Goal: Transaction & Acquisition: Purchase product/service

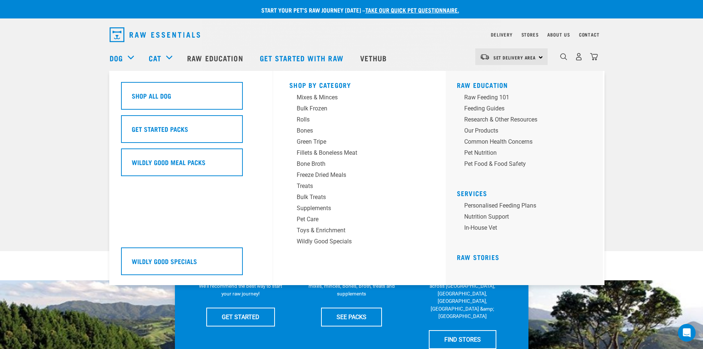
click at [132, 55] on div "Dog" at bounding box center [126, 58] width 32 height 30
click at [310, 184] on div "Treats" at bounding box center [354, 186] width 115 height 9
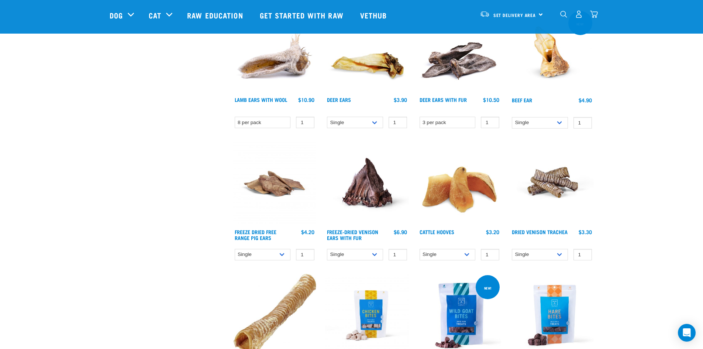
scroll to position [627, 0]
click at [562, 182] on img at bounding box center [552, 184] width 84 height 84
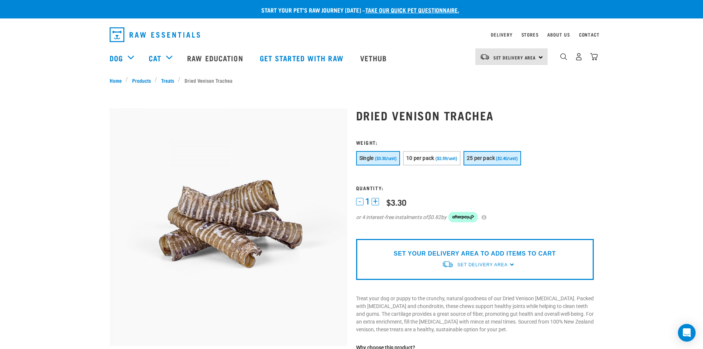
click at [493, 156] on span "25 per pack" at bounding box center [481, 158] width 28 height 6
click at [507, 263] on span "Set Delivery Area" at bounding box center [482, 264] width 50 height 5
click at [469, 292] on link "[GEOGRAPHIC_DATA]" at bounding box center [478, 294] width 73 height 12
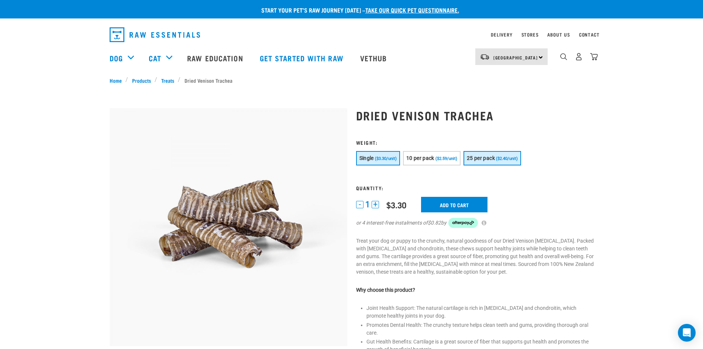
click at [486, 156] on span "25 per pack" at bounding box center [481, 158] width 28 height 6
click at [458, 202] on input "Add to cart" at bounding box center [458, 204] width 66 height 15
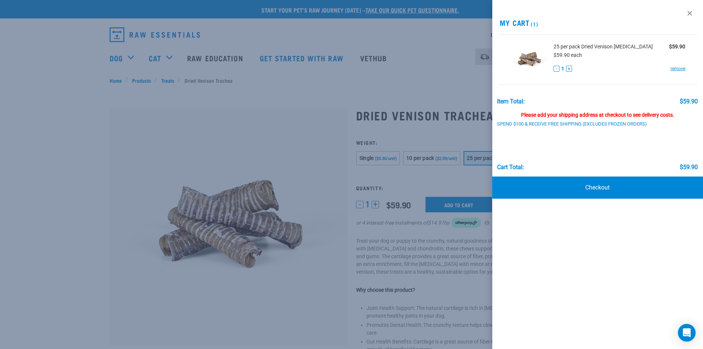
click at [281, 144] on div at bounding box center [351, 174] width 703 height 349
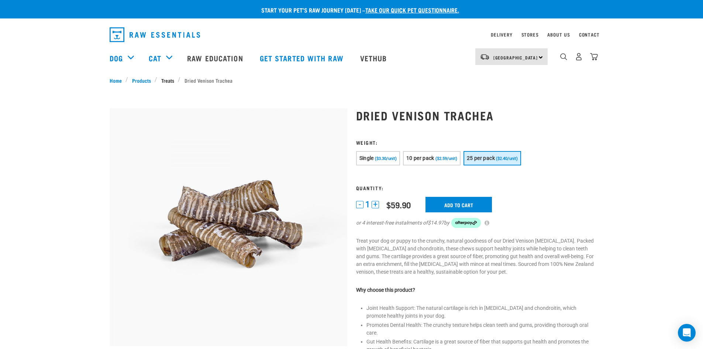
click at [168, 78] on link "Treats" at bounding box center [167, 80] width 21 height 8
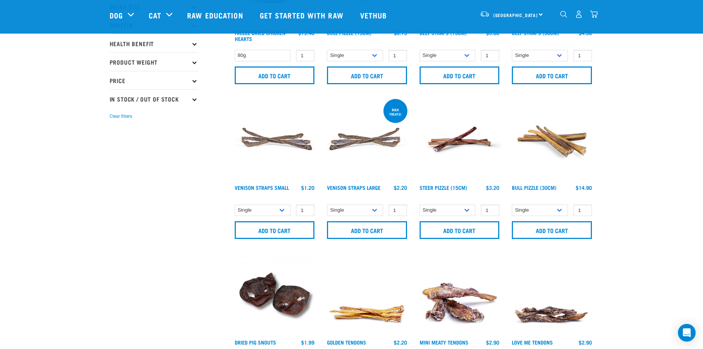
scroll to position [111, 0]
click at [276, 138] on img at bounding box center [275, 139] width 84 height 84
click at [279, 139] on img at bounding box center [275, 139] width 84 height 84
click at [284, 186] on link "Venison Straps Small" at bounding box center [262, 187] width 54 height 3
click at [281, 208] on select "Single 10 per pack 25 per pack" at bounding box center [263, 209] width 56 height 11
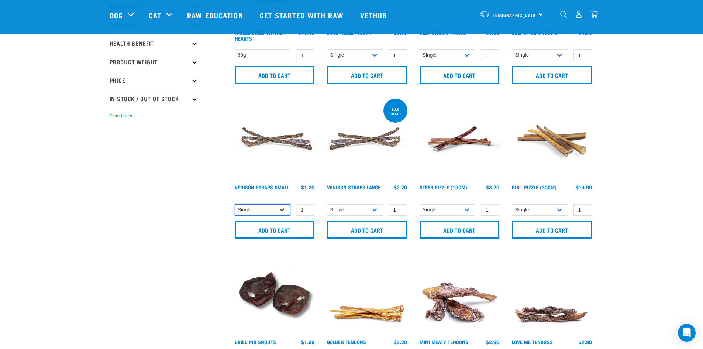
select select "337205"
click at [235, 204] on select "Single 10 per pack 25 per pack" at bounding box center [263, 209] width 56 height 11
click at [276, 227] on input "Add to cart" at bounding box center [275, 230] width 80 height 18
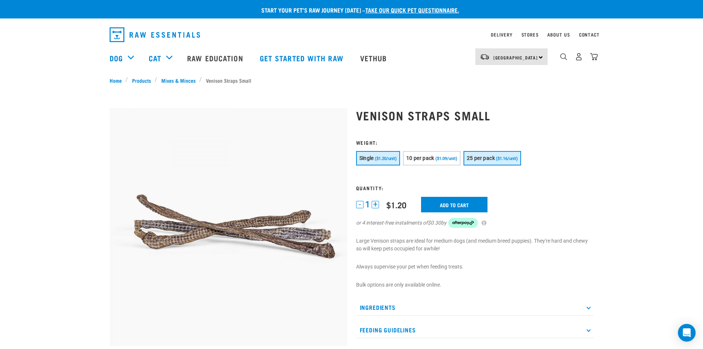
click at [493, 156] on span "25 per pack" at bounding box center [481, 158] width 28 height 6
click at [464, 203] on input "Add to cart" at bounding box center [458, 204] width 66 height 15
click at [492, 156] on span "25 per pack" at bounding box center [481, 158] width 28 height 6
click at [594, 56] on img "dropdown navigation" at bounding box center [594, 57] width 8 height 8
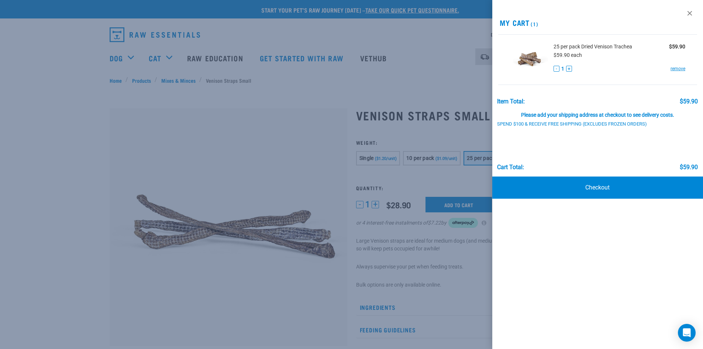
click at [463, 135] on div at bounding box center [351, 174] width 703 height 349
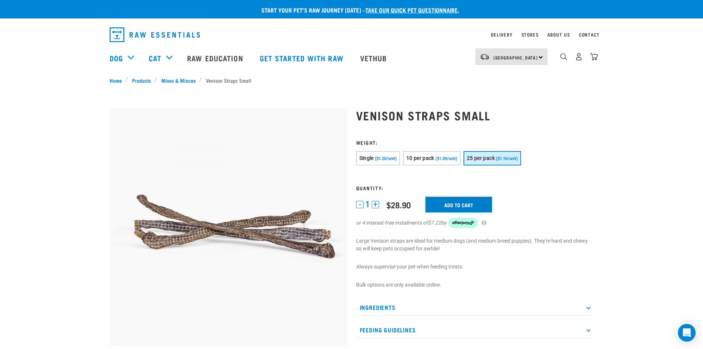
click at [463, 203] on input "Add to cart" at bounding box center [458, 204] width 66 height 15
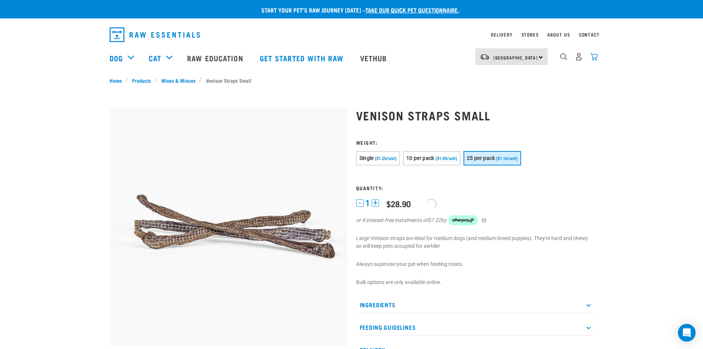
click at [593, 58] on img "dropdown navigation" at bounding box center [594, 57] width 8 height 8
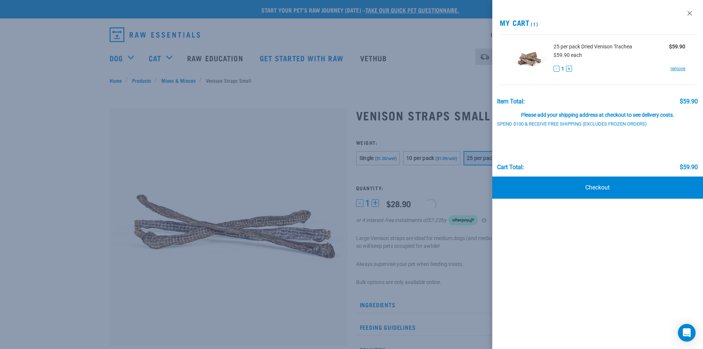
click at [441, 129] on div at bounding box center [351, 174] width 703 height 349
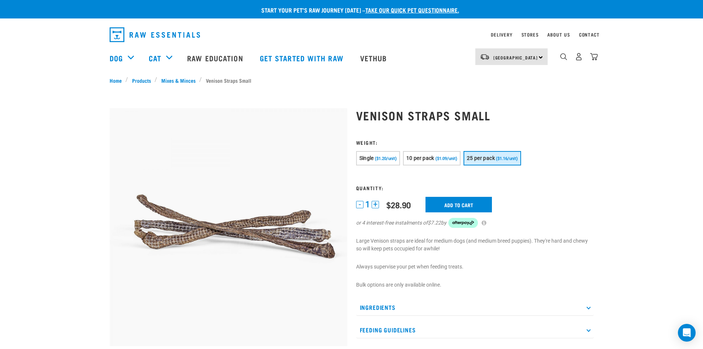
click at [32, 173] on button "delete" at bounding box center [28, 174] width 7 height 7
click at [433, 156] on span "10 per pack" at bounding box center [420, 158] width 28 height 6
click at [374, 203] on button "+" at bounding box center [375, 204] width 7 height 7
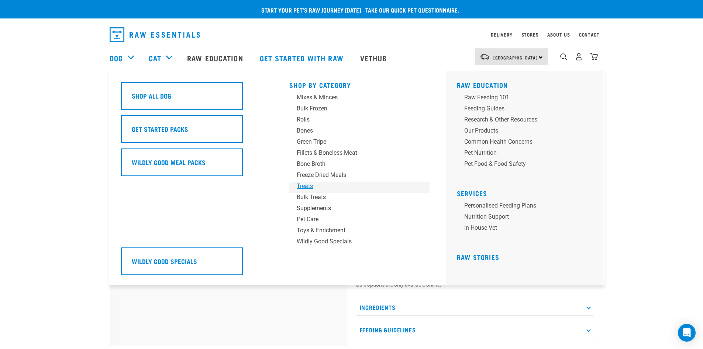
click at [305, 184] on div "Treats" at bounding box center [354, 186] width 115 height 9
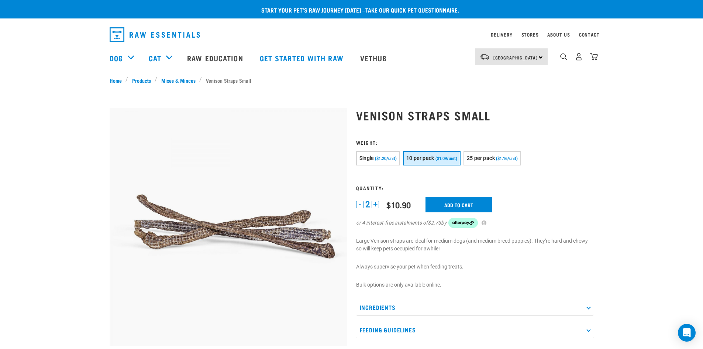
click at [681, 264] on div "Start your pet’s raw journey today – take our quick pet questionnaire. Delivery…" at bounding box center [351, 307] width 703 height 615
click at [145, 79] on link "Products" at bounding box center [141, 80] width 27 height 8
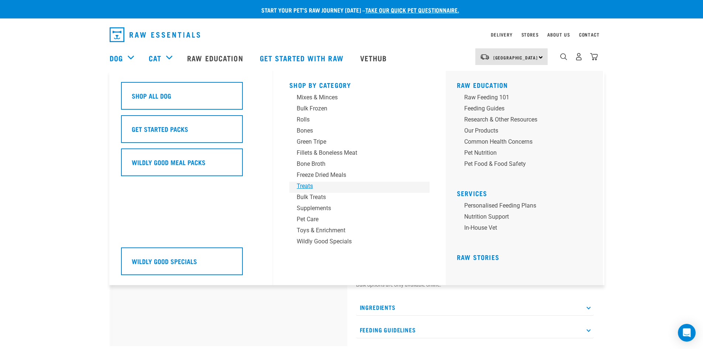
click at [309, 185] on div "Treats" at bounding box center [354, 186] width 115 height 9
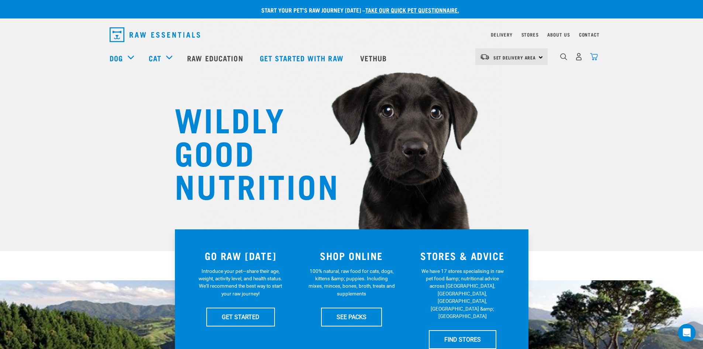
click at [594, 58] on img "dropdown navigation" at bounding box center [594, 57] width 8 height 8
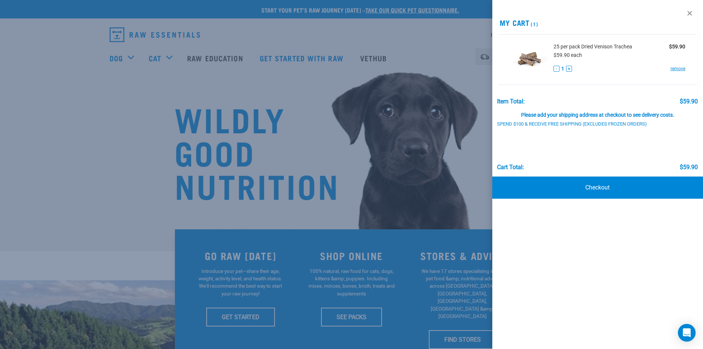
click at [438, 53] on div at bounding box center [351, 174] width 703 height 349
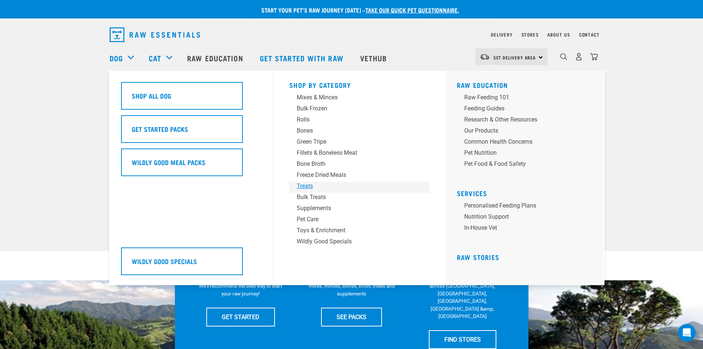
click at [310, 184] on div "Treats" at bounding box center [354, 186] width 115 height 9
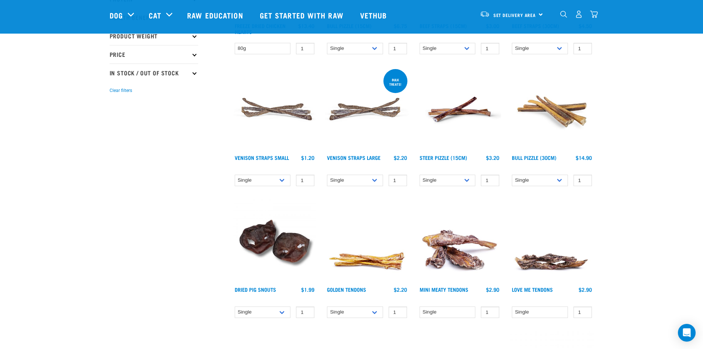
scroll to position [184, 0]
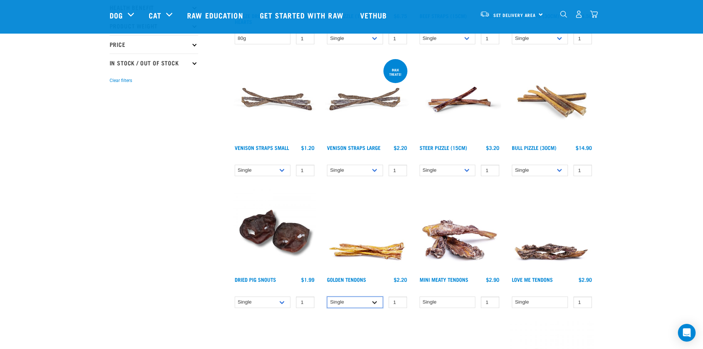
click at [375, 300] on select "Single 10 per pack 25 per pack" at bounding box center [355, 301] width 56 height 11
click at [351, 278] on link "Golden Tendons" at bounding box center [346, 279] width 39 height 3
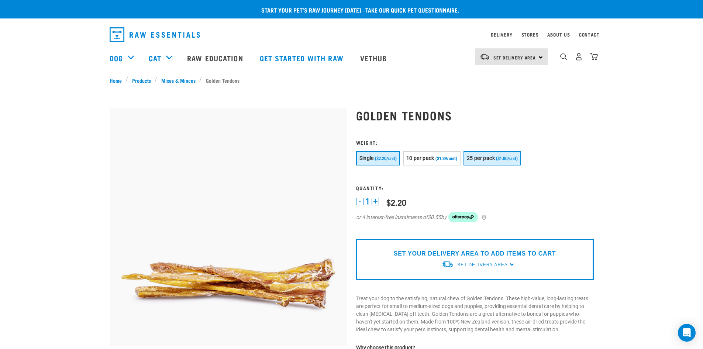
click at [497, 155] on button "25 per pack ($1.80/unit)" at bounding box center [492, 158] width 58 height 14
click at [483, 263] on span "Set Delivery Area" at bounding box center [482, 264] width 50 height 5
click at [471, 293] on link "[GEOGRAPHIC_DATA]" at bounding box center [478, 294] width 73 height 12
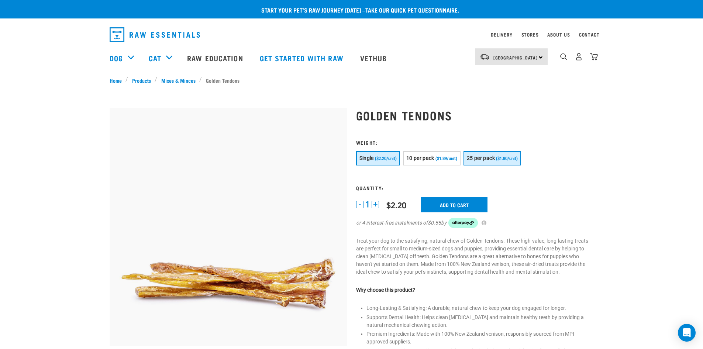
click at [492, 156] on span "25 per pack" at bounding box center [481, 158] width 28 height 6
click at [453, 203] on input "Add to cart" at bounding box center [458, 204] width 66 height 15
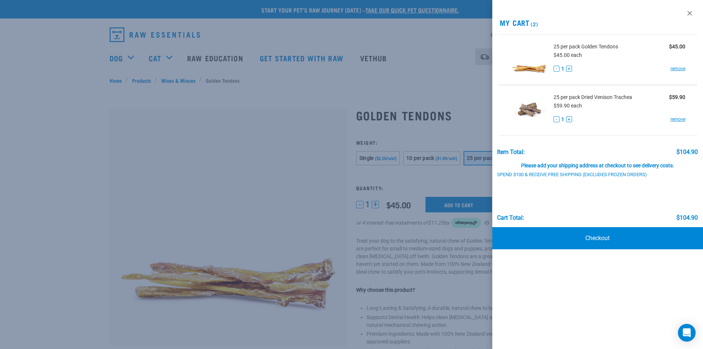
click at [313, 143] on div at bounding box center [351, 174] width 703 height 349
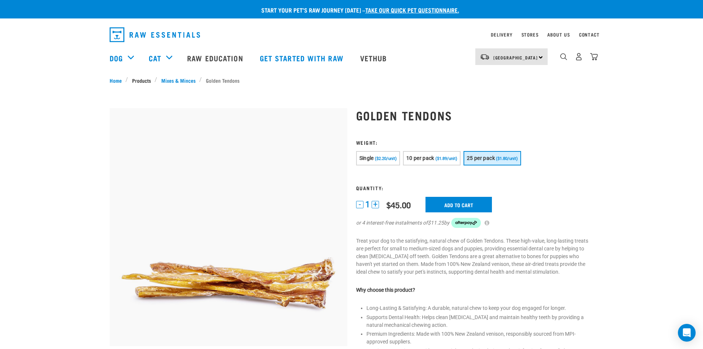
click at [142, 78] on link "Products" at bounding box center [141, 80] width 27 height 8
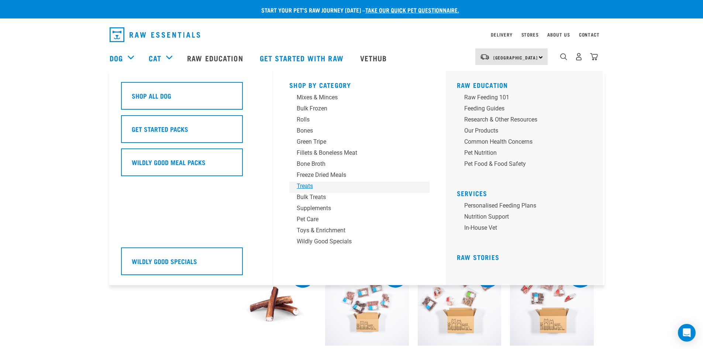
click at [308, 184] on div "Treats" at bounding box center [354, 186] width 115 height 9
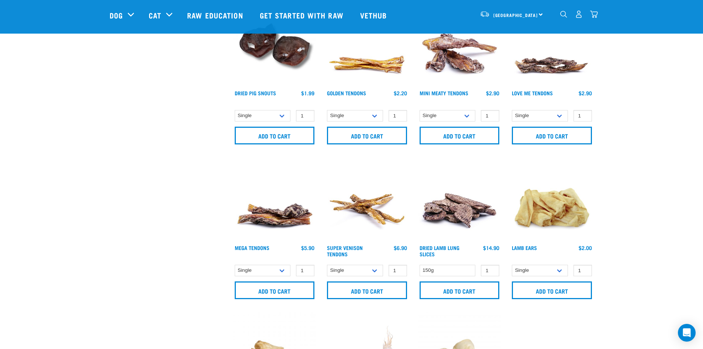
scroll to position [369, 0]
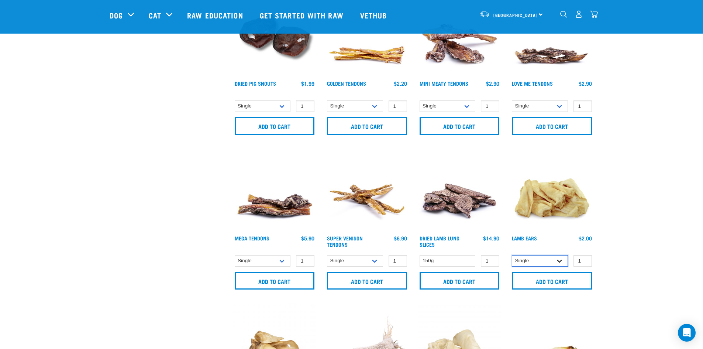
click at [559, 260] on select "Single 10 per pack 1kg" at bounding box center [540, 260] width 56 height 11
select select "800"
click at [512, 255] on select "Single 10 per pack 1kg" at bounding box center [540, 260] width 56 height 11
click at [555, 278] on input "Add to cart" at bounding box center [552, 281] width 80 height 18
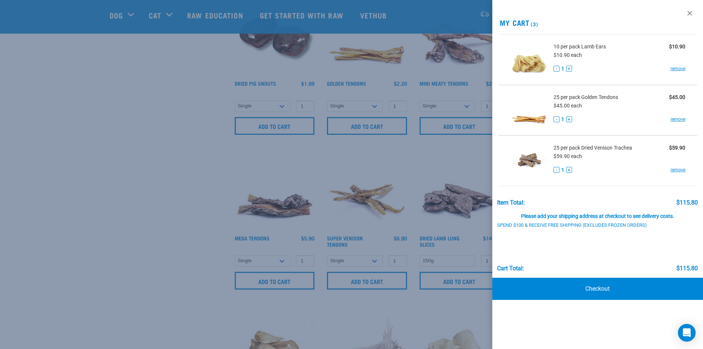
click at [468, 158] on div at bounding box center [351, 174] width 703 height 349
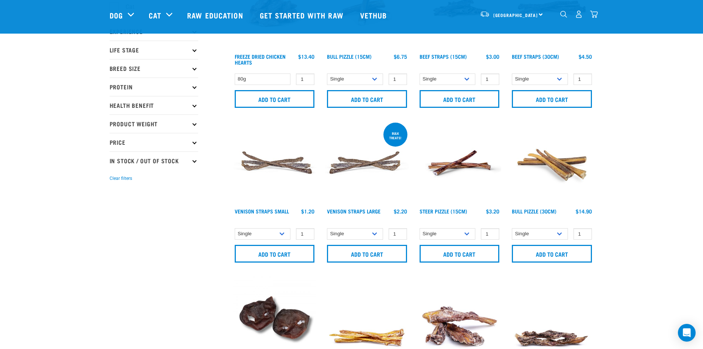
scroll to position [74, 0]
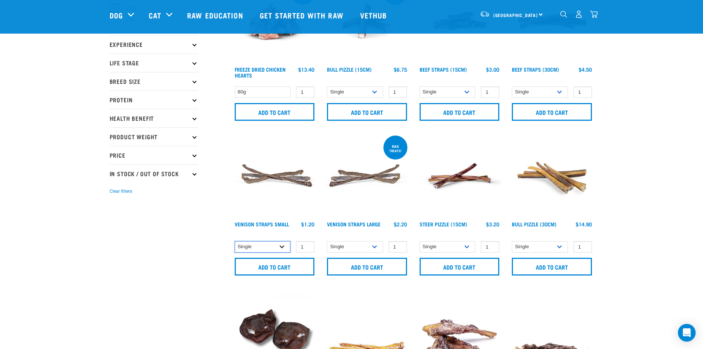
click at [282, 245] on select "Single 10 per pack 25 per pack" at bounding box center [263, 246] width 56 height 11
select select "337205"
click at [235, 241] on select "Single 10 per pack 25 per pack" at bounding box center [263, 246] width 56 height 11
click at [281, 264] on input "Add to cart" at bounding box center [275, 267] width 80 height 18
click at [32, 172] on button "delete" at bounding box center [28, 174] width 7 height 7
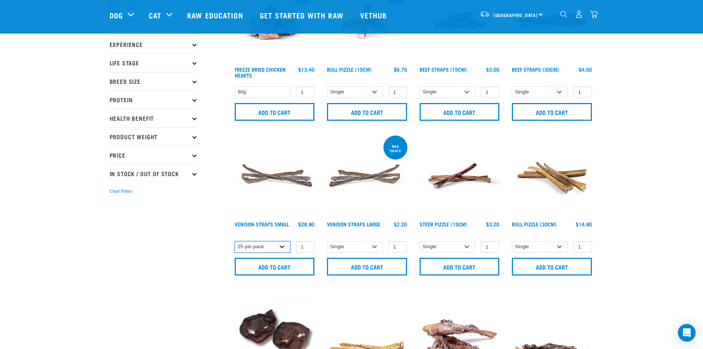
click at [283, 245] on select "Single 10 per pack 25 per pack" at bounding box center [263, 246] width 56 height 11
click at [355, 297] on img at bounding box center [367, 331] width 84 height 84
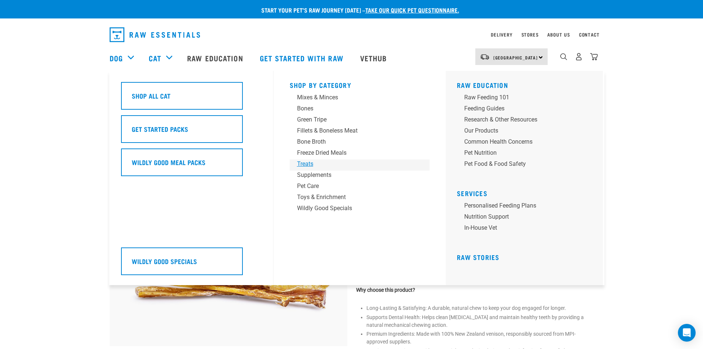
click at [307, 160] on div "Treats" at bounding box center [354, 163] width 115 height 9
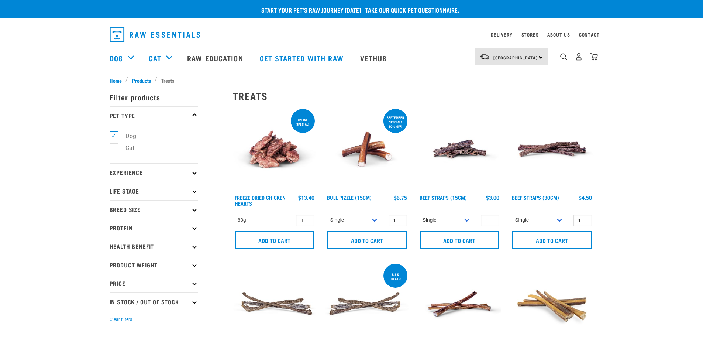
select select "337205"
select select "800"
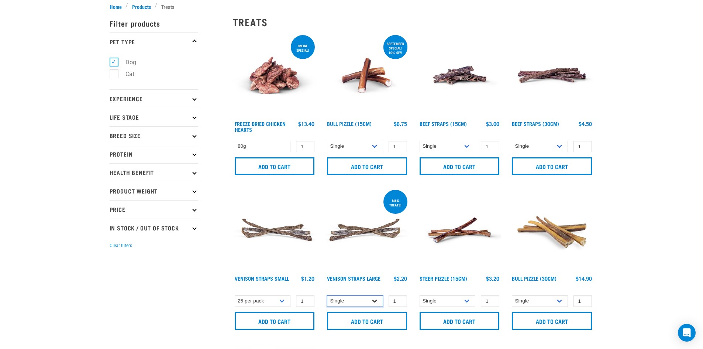
click at [375, 300] on select "Single 10 per pack 25 per pack" at bounding box center [355, 300] width 56 height 11
select select "251922"
click at [327, 295] on select "Single 10 per pack 25 per pack" at bounding box center [355, 300] width 56 height 11
click at [369, 320] on input "Add to cart" at bounding box center [367, 321] width 80 height 18
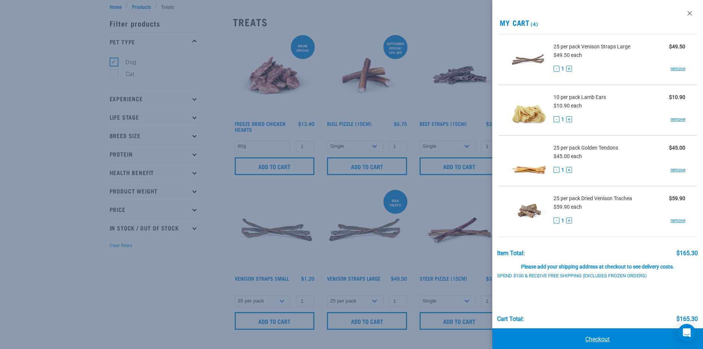
click at [593, 337] on link "Checkout" at bounding box center [597, 339] width 211 height 22
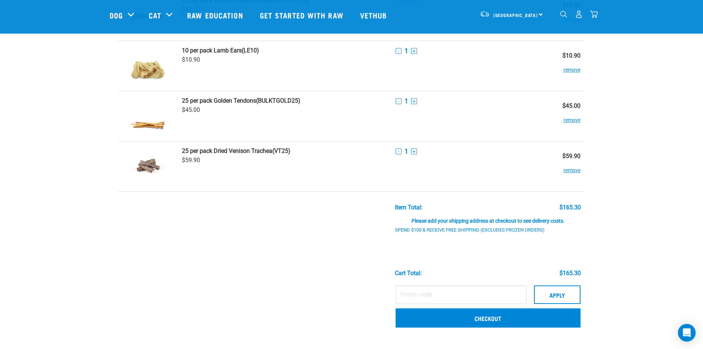
scroll to position [74, 0]
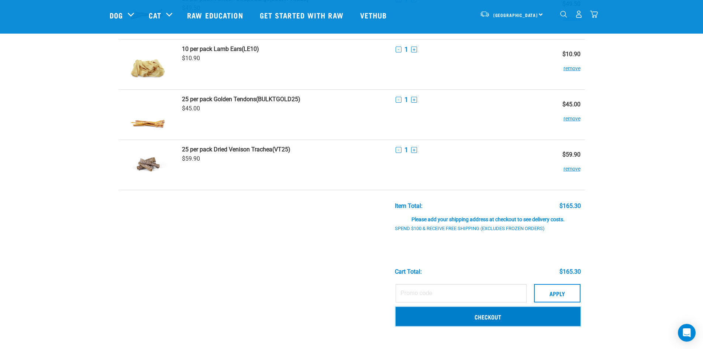
click at [490, 315] on link "Checkout" at bounding box center [488, 316] width 184 height 19
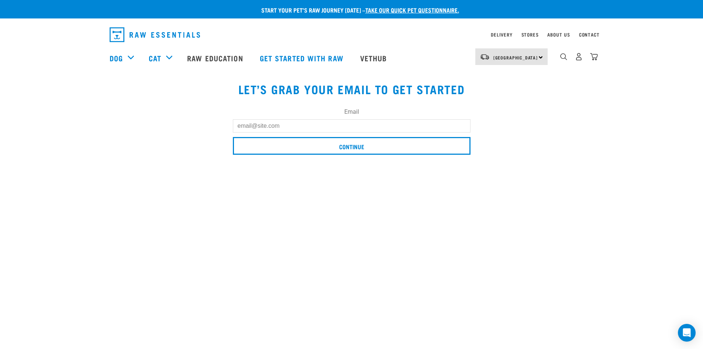
click at [238, 123] on input "Email" at bounding box center [352, 125] width 238 height 13
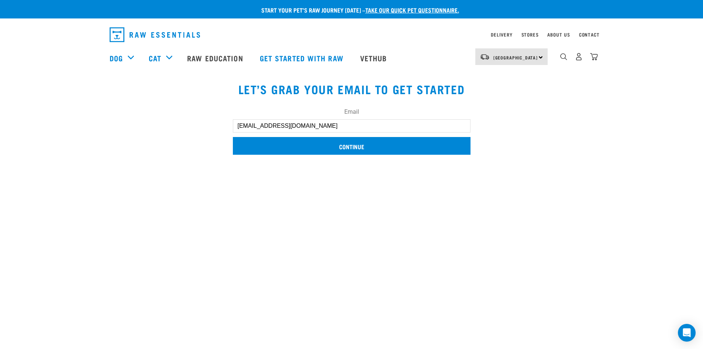
type input "[EMAIL_ADDRESS][DOMAIN_NAME]"
click at [349, 145] on input "Continue" at bounding box center [352, 146] width 238 height 18
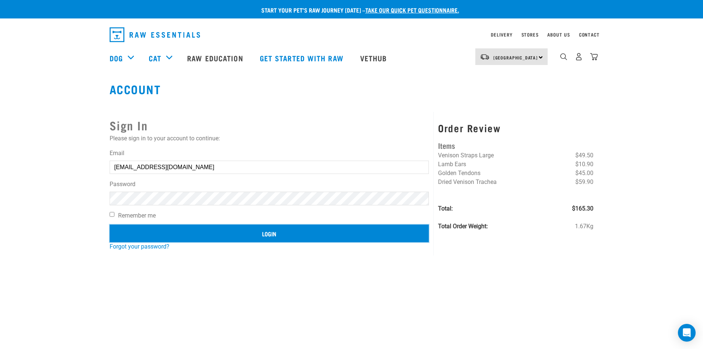
click at [277, 233] on input "Login" at bounding box center [270, 233] width 320 height 18
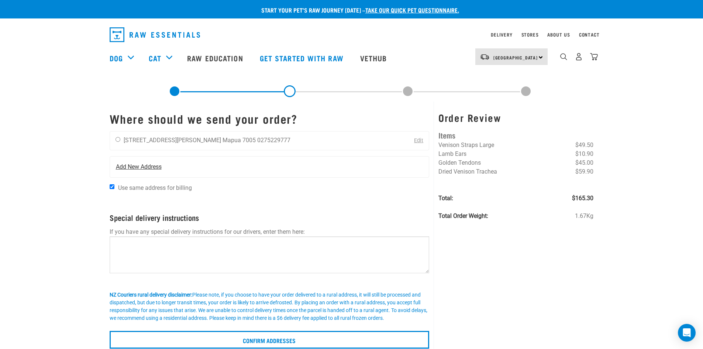
scroll to position [37, 0]
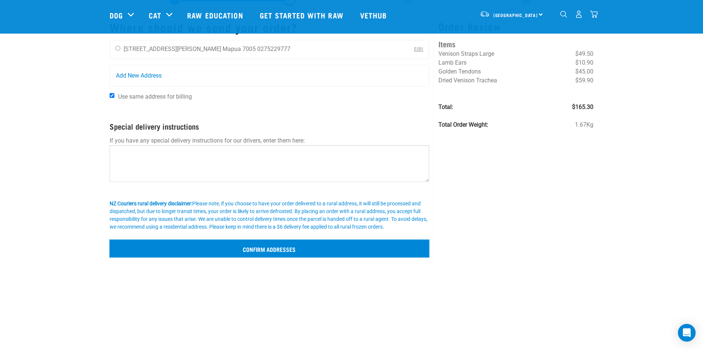
click at [285, 248] on input "Confirm addresses" at bounding box center [270, 248] width 320 height 18
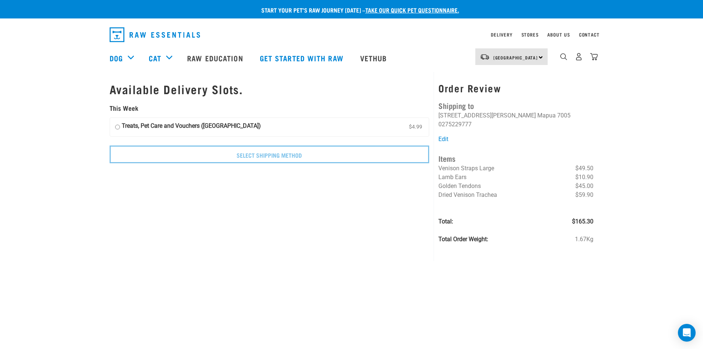
click at [117, 126] on input "Treats, Pet Care and Vouchers ([GEOGRAPHIC_DATA]) $4.99" at bounding box center [117, 126] width 5 height 11
radio input "true"
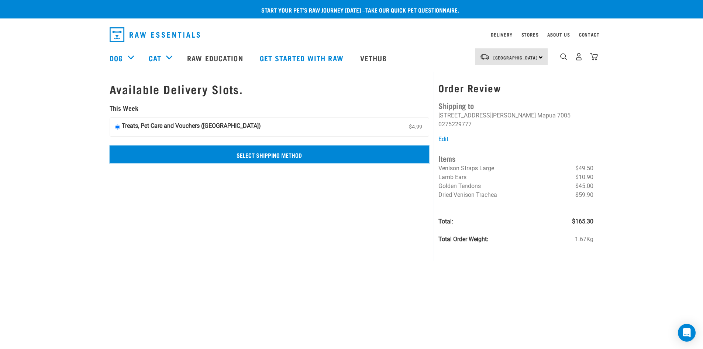
click at [263, 152] on input "Select Shipping Method" at bounding box center [270, 154] width 320 height 18
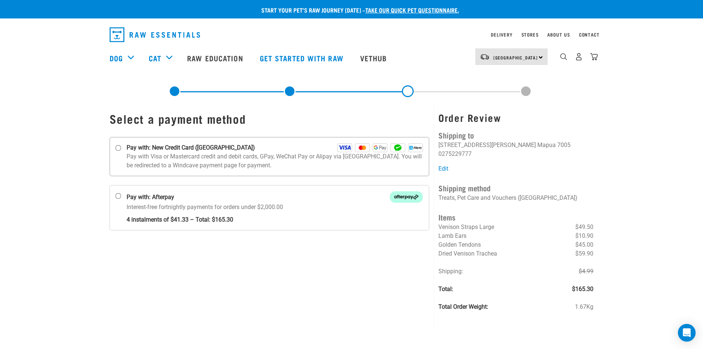
click at [117, 146] on input "Pay with: New Credit Card (Windcave)" at bounding box center [118, 148] width 6 height 6
radio input "true"
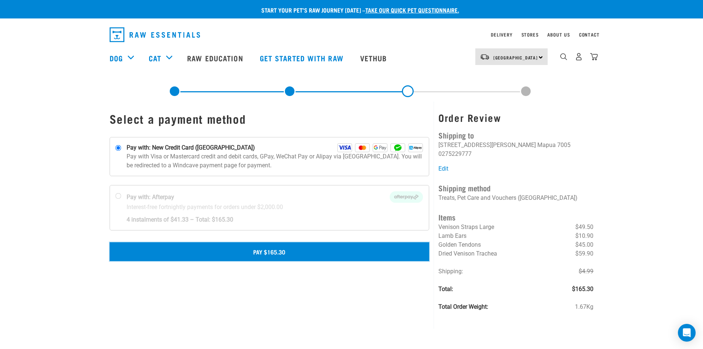
click at [279, 248] on button "Pay $165.30" at bounding box center [270, 251] width 320 height 18
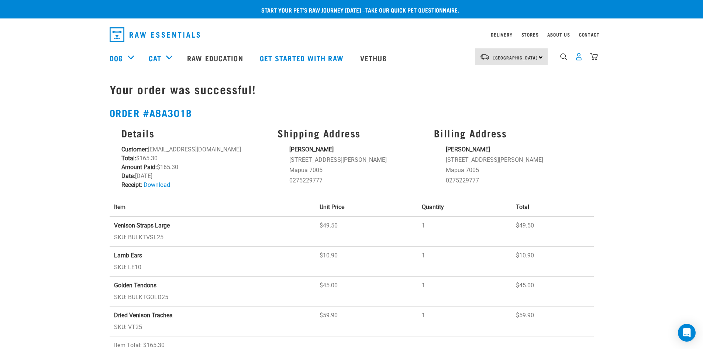
click at [579, 60] on img "dropdown navigation" at bounding box center [579, 57] width 8 height 8
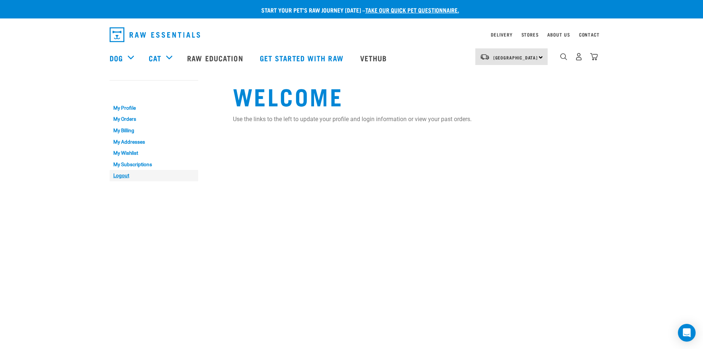
click at [125, 173] on link "Logout" at bounding box center [154, 175] width 89 height 11
